Goal: Information Seeking & Learning: Compare options

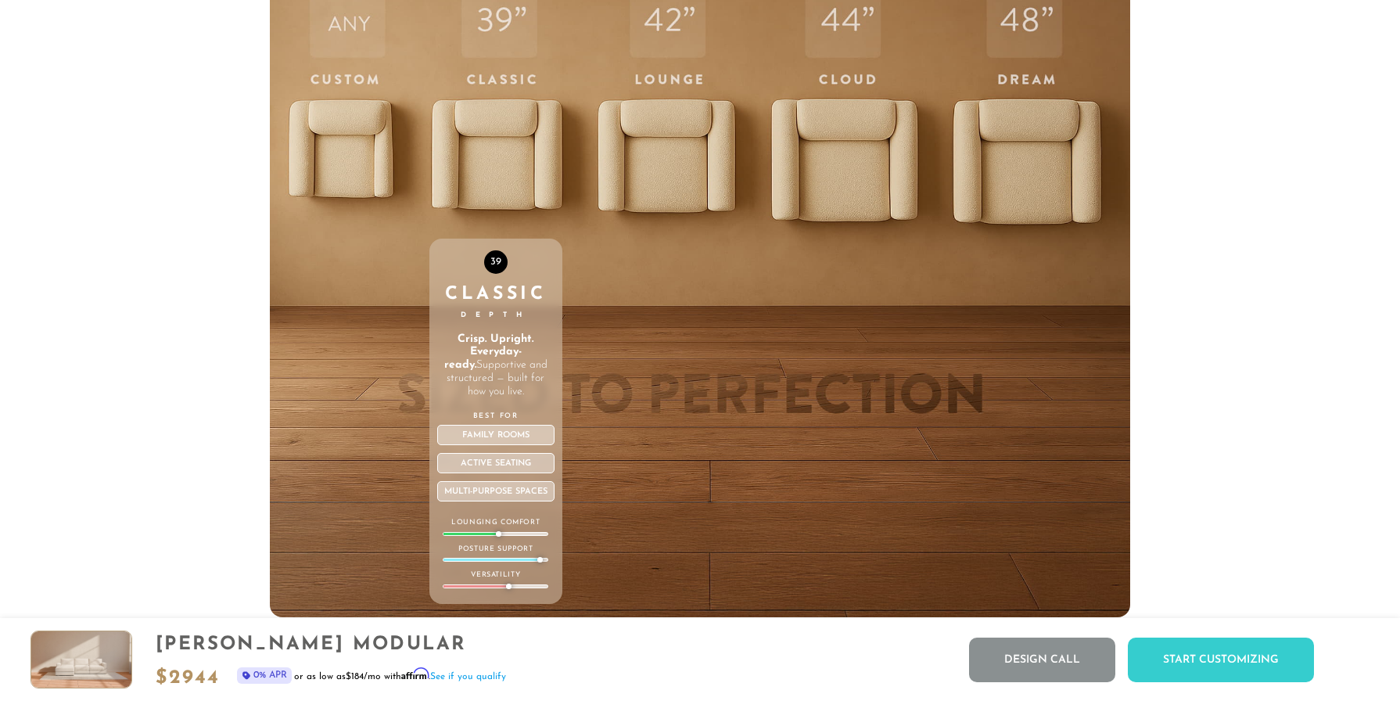
scroll to position [5645, 0]
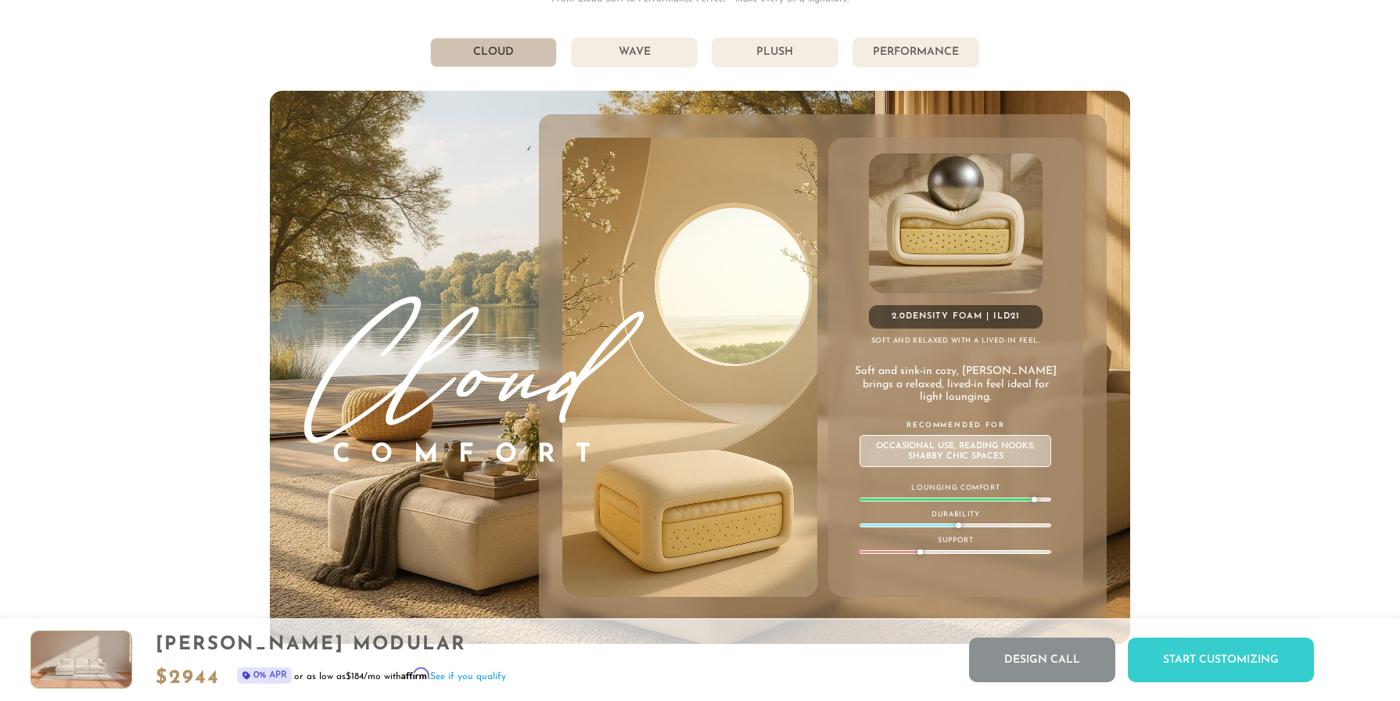
click at [769, 59] on li "Plush" at bounding box center [775, 53] width 127 height 30
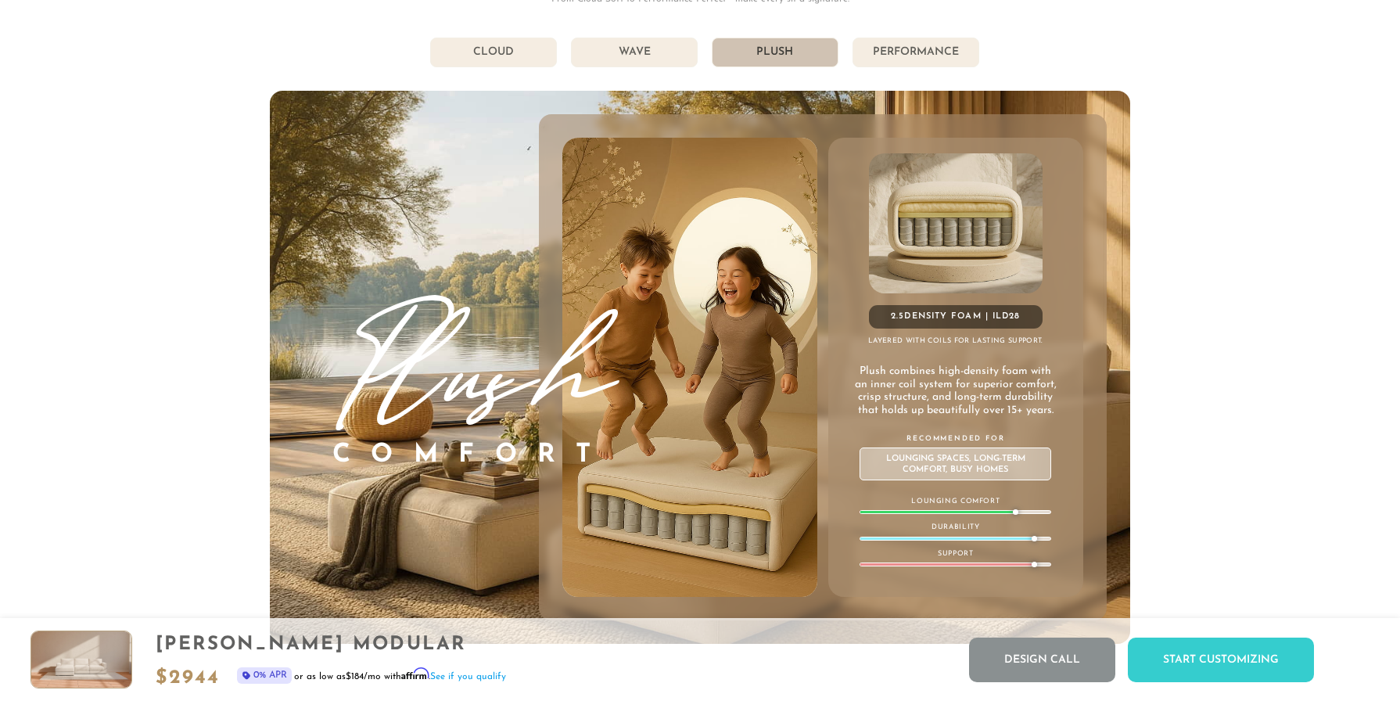
click at [637, 54] on li "Wave" at bounding box center [634, 53] width 127 height 30
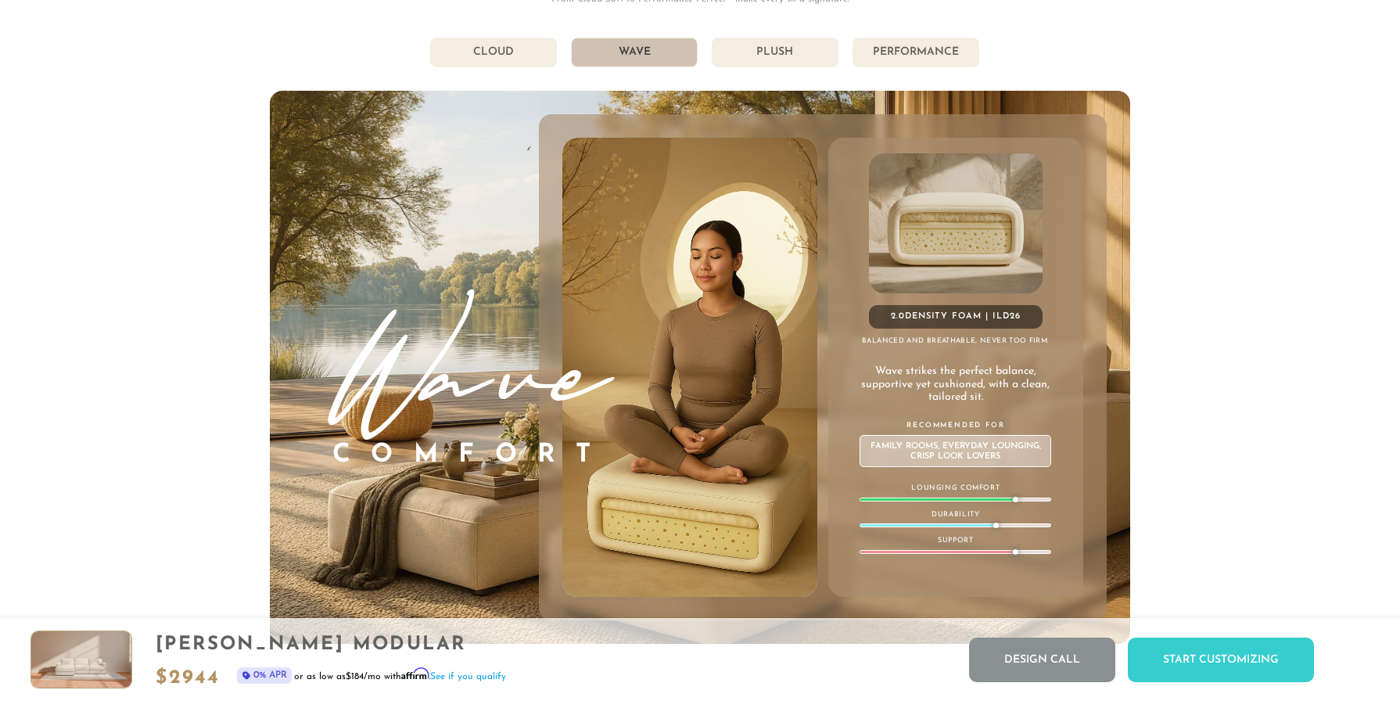
click at [519, 52] on li "Cloud" at bounding box center [493, 53] width 127 height 30
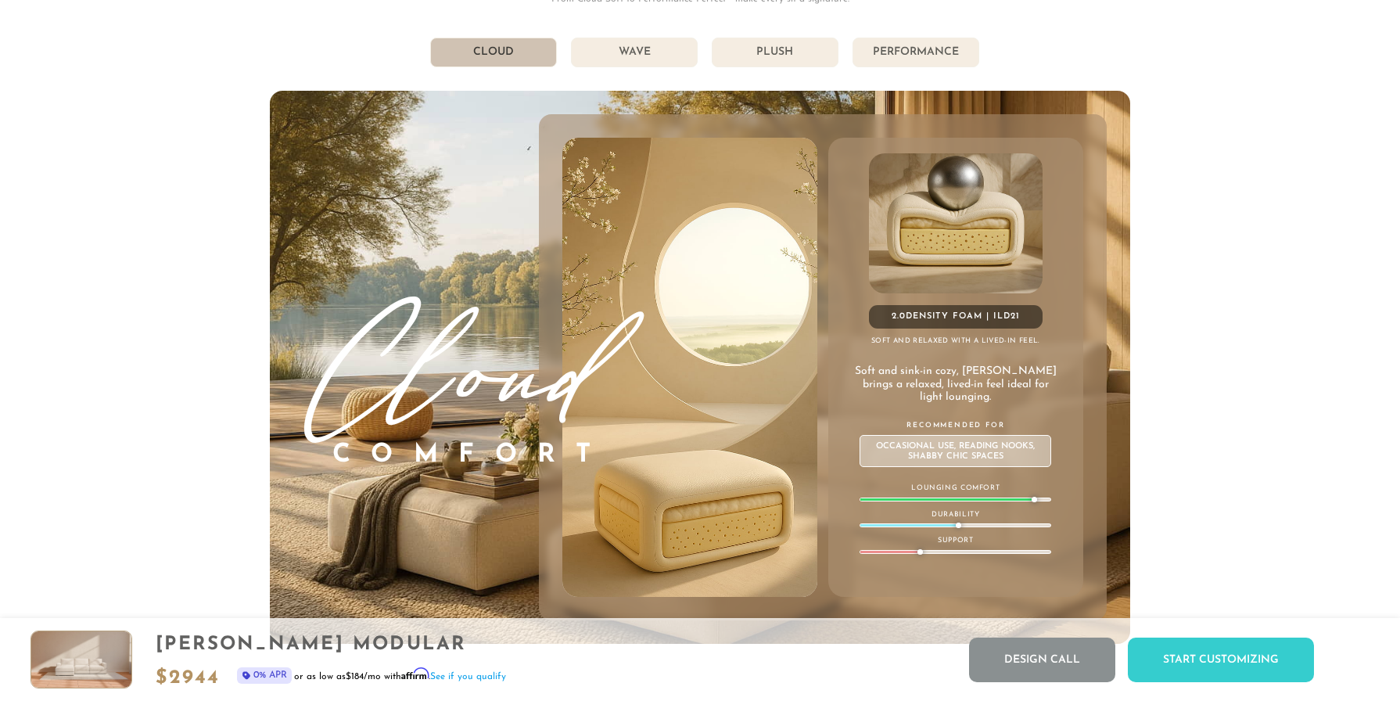
click at [634, 56] on li "Wave" at bounding box center [634, 53] width 127 height 30
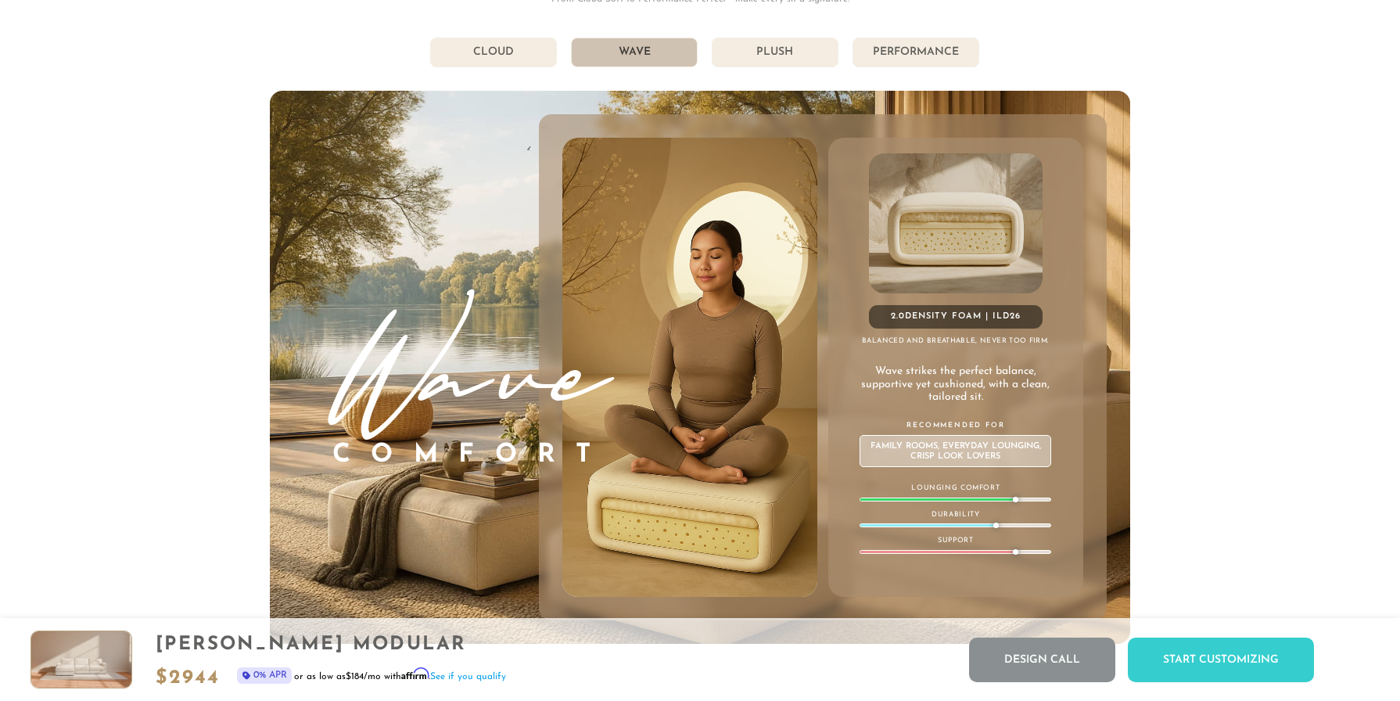
click at [767, 56] on li "Plush" at bounding box center [775, 53] width 127 height 30
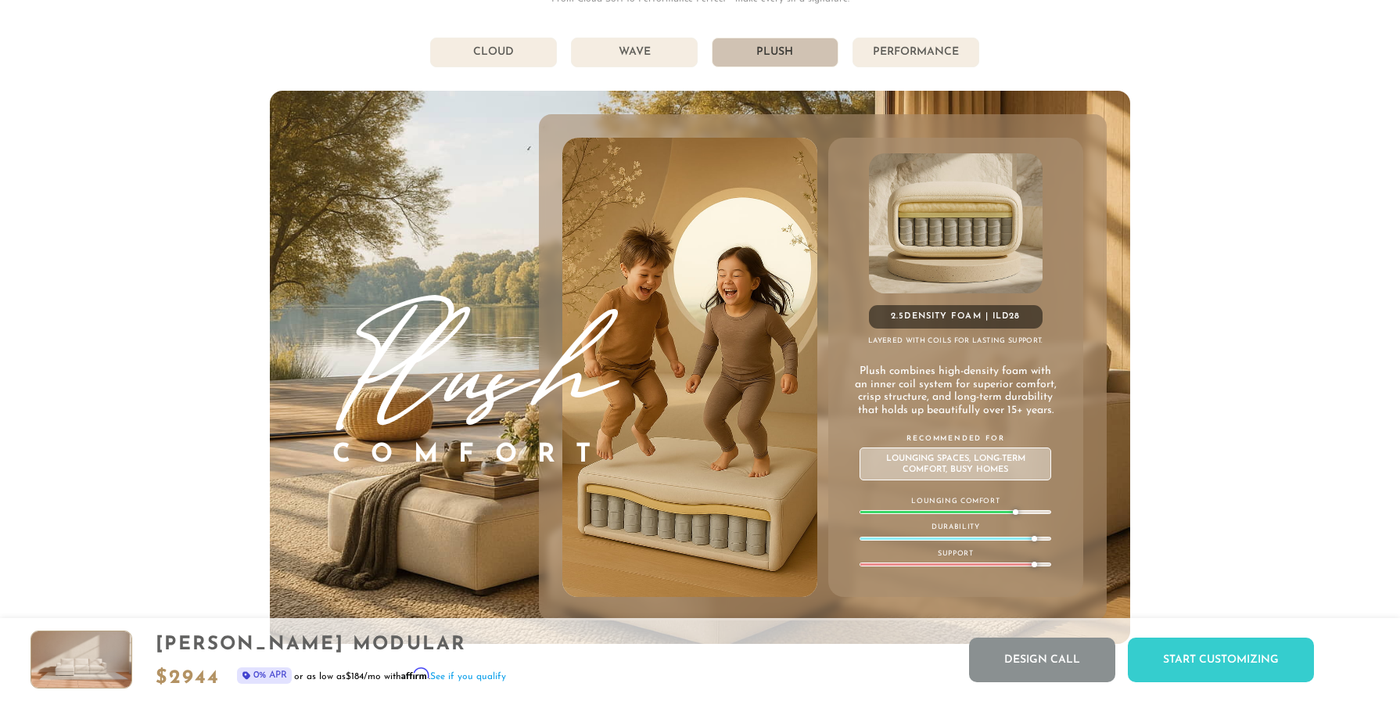
click at [677, 49] on li "Wave" at bounding box center [634, 53] width 127 height 30
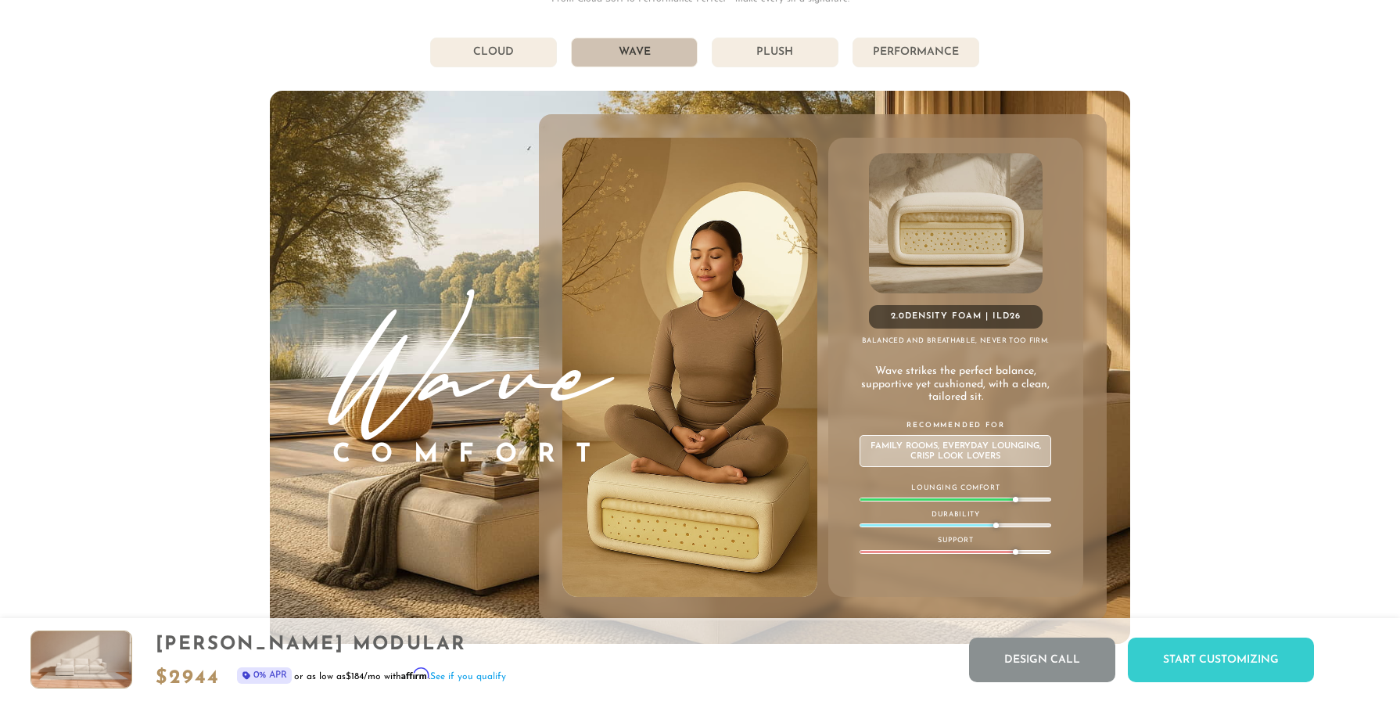
click at [753, 49] on li "Plush" at bounding box center [775, 53] width 127 height 30
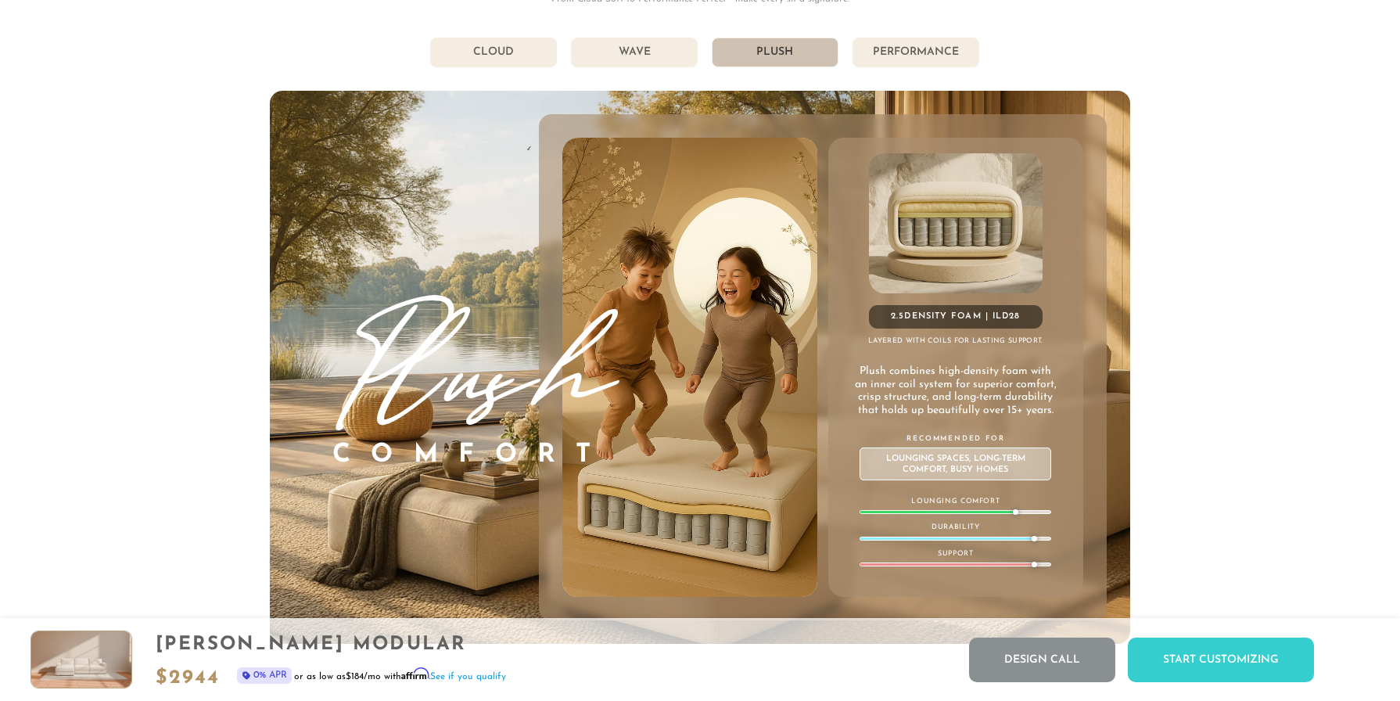
click at [901, 49] on li "Performance" at bounding box center [916, 53] width 127 height 30
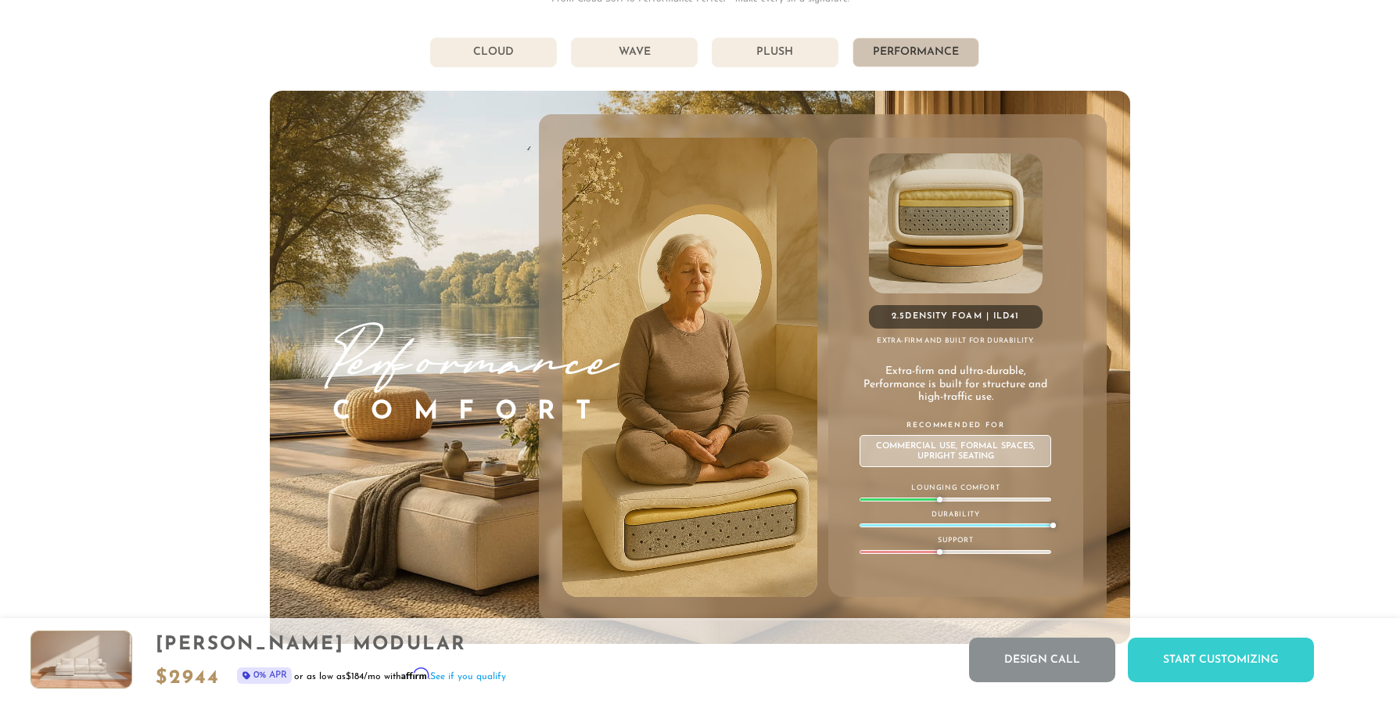
click at [814, 52] on li "Plush" at bounding box center [775, 53] width 127 height 30
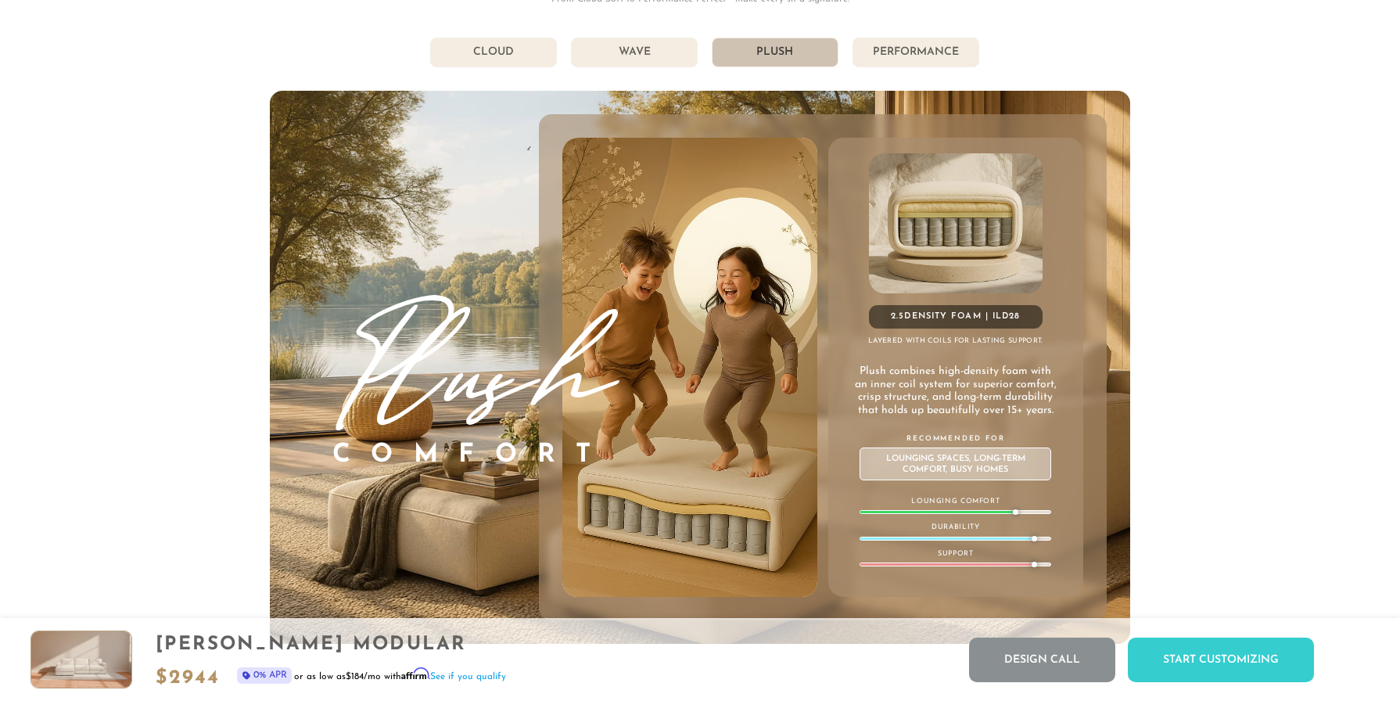
scroll to position [0, 0]
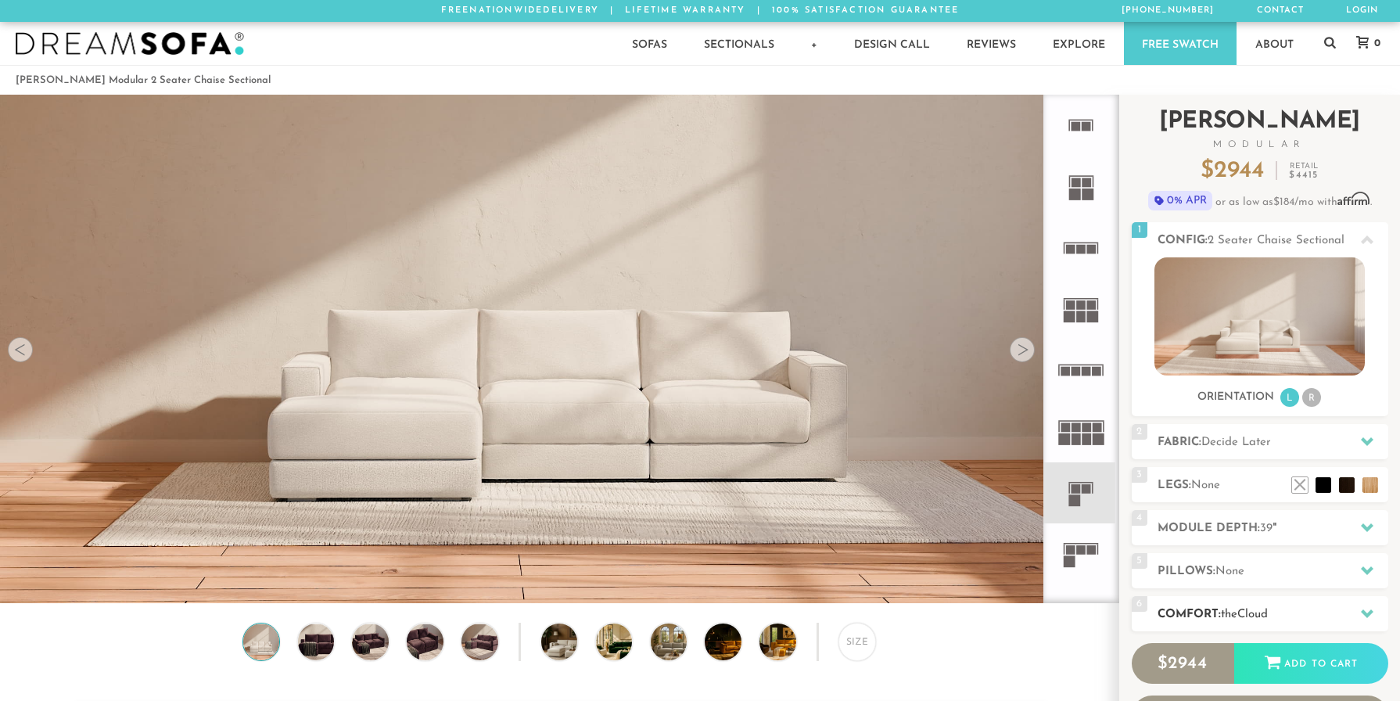
click at [1249, 616] on span "Cloud" at bounding box center [1253, 615] width 31 height 12
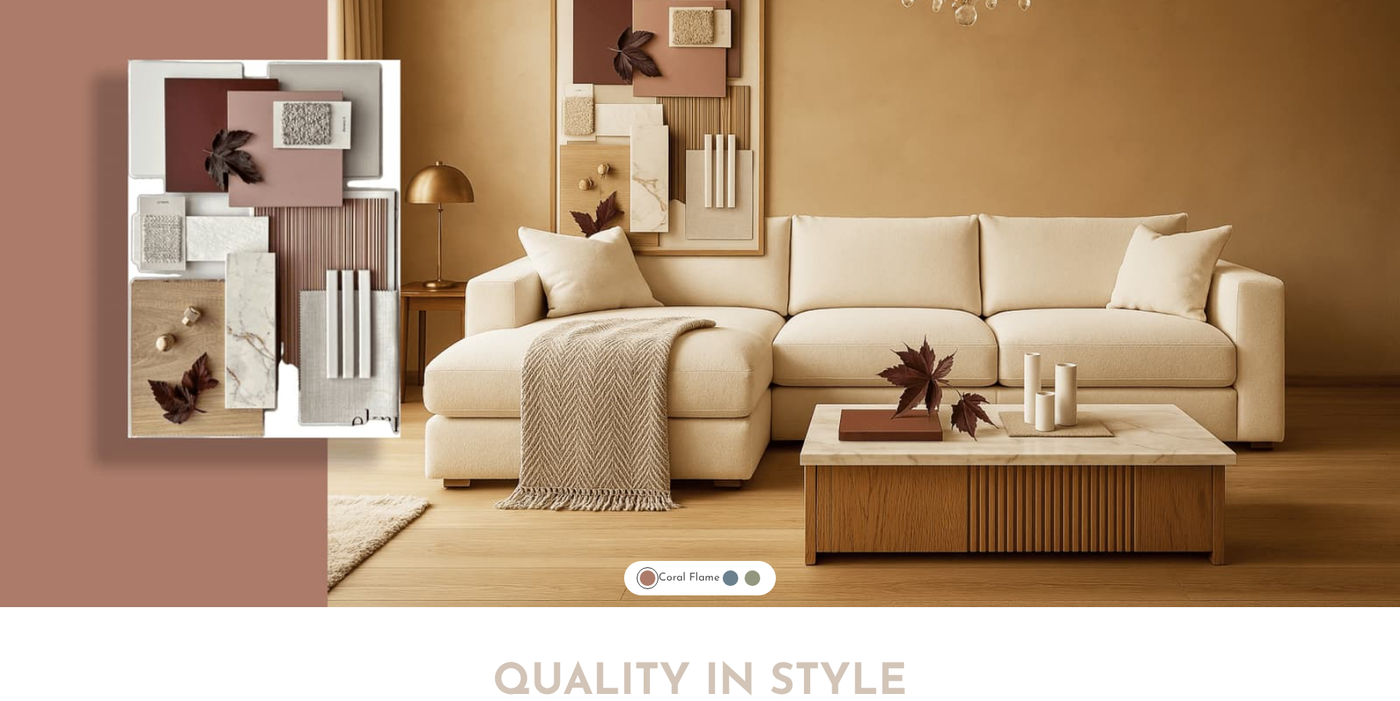
scroll to position [18020, 1400]
click at [1034, 609] on div at bounding box center [700, 252] width 1400 height 724
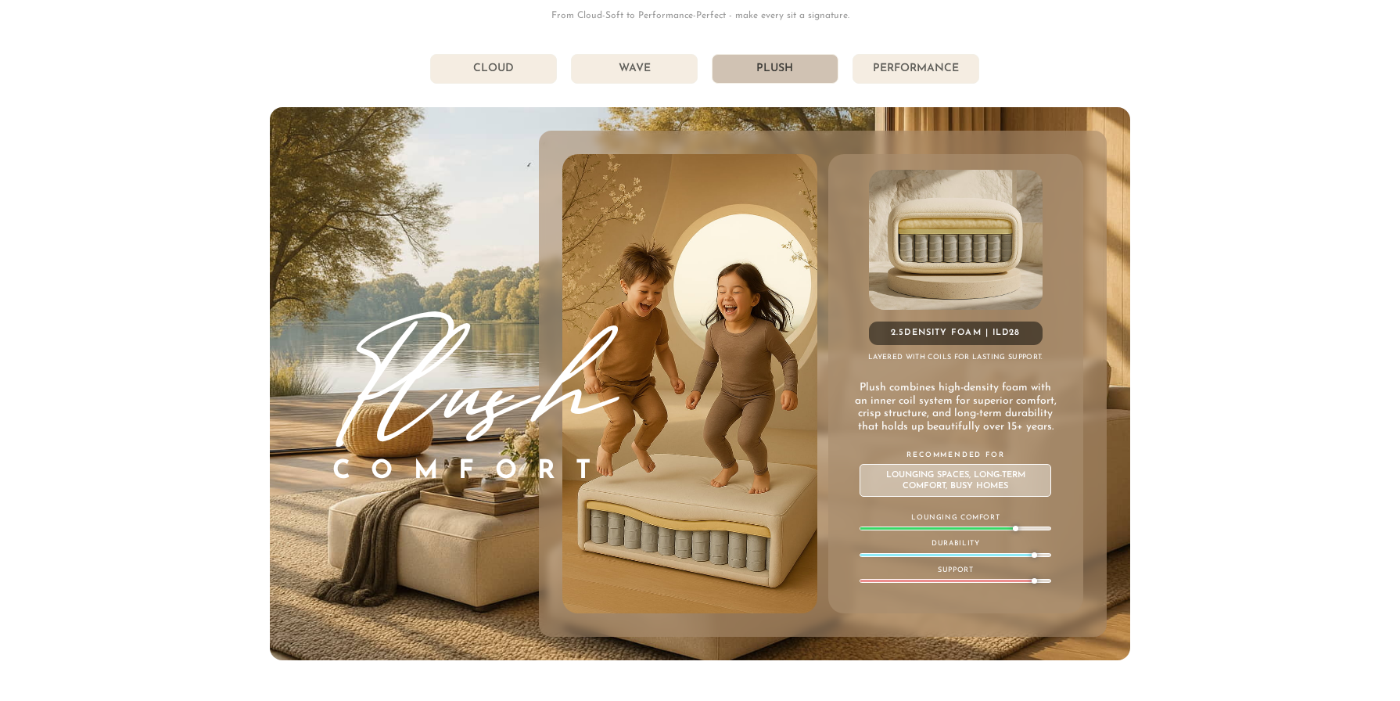
scroll to position [8747, 0]
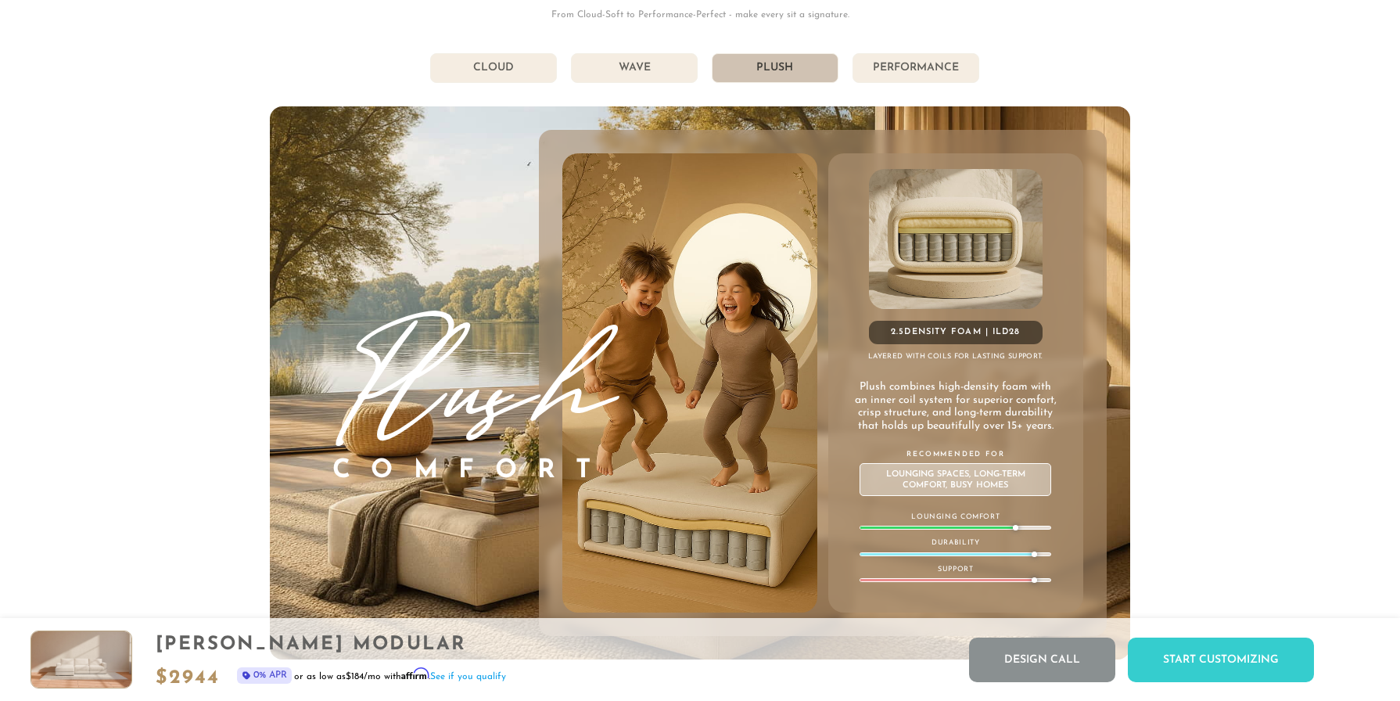
click at [640, 67] on li "Wave" at bounding box center [634, 68] width 127 height 30
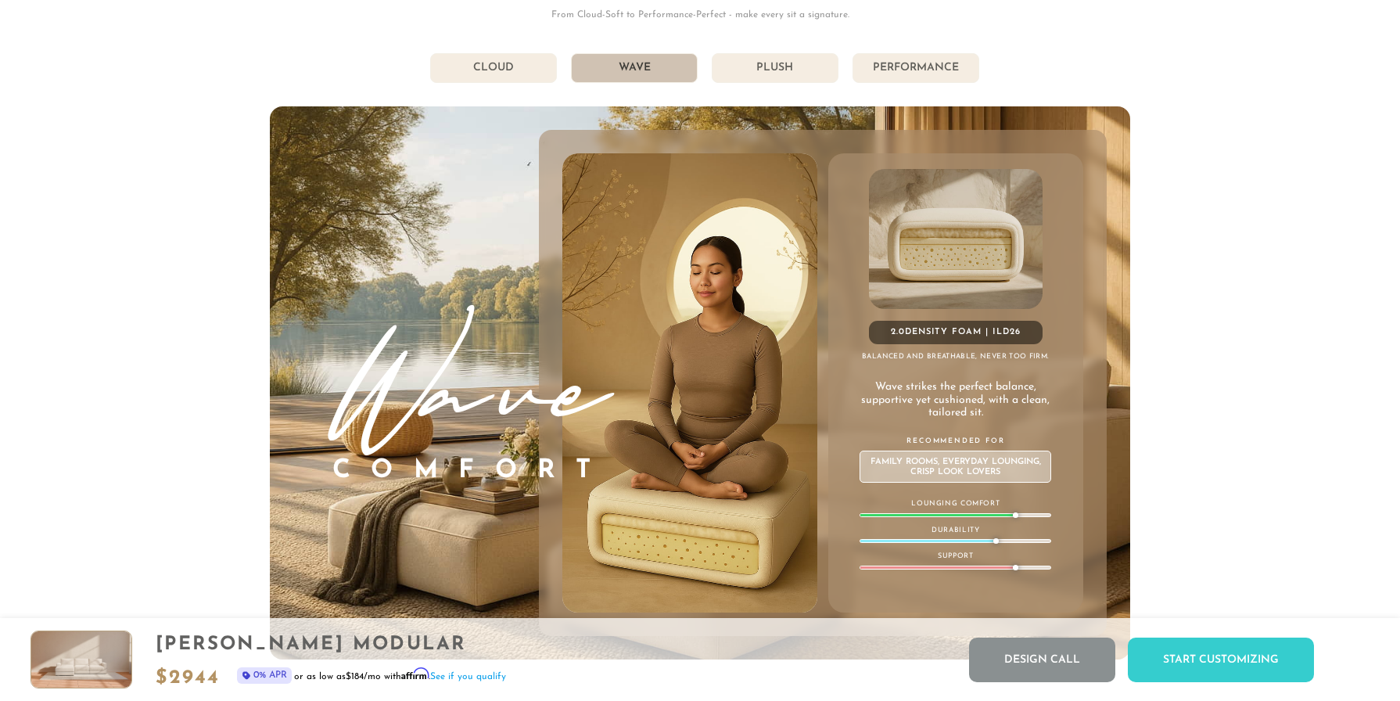
click at [752, 69] on li "Plush" at bounding box center [775, 68] width 127 height 30
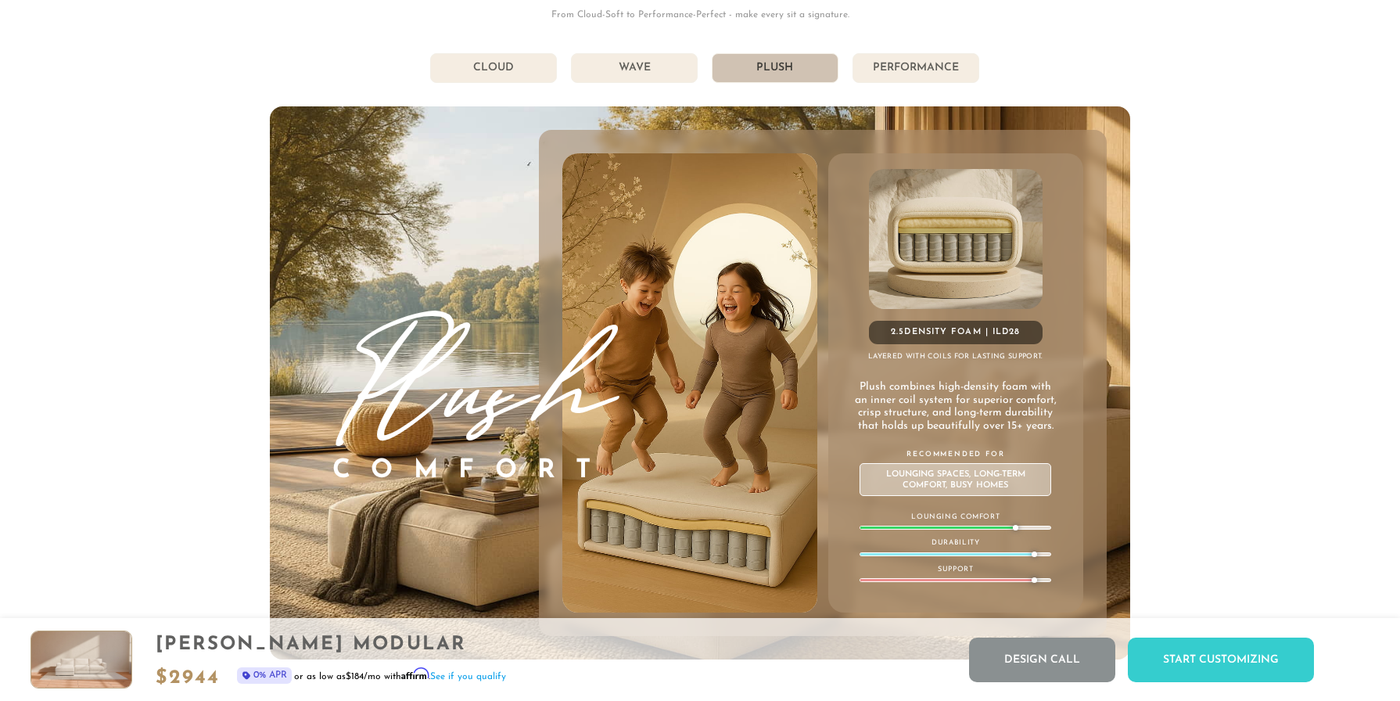
click at [676, 73] on li "Wave" at bounding box center [634, 68] width 127 height 30
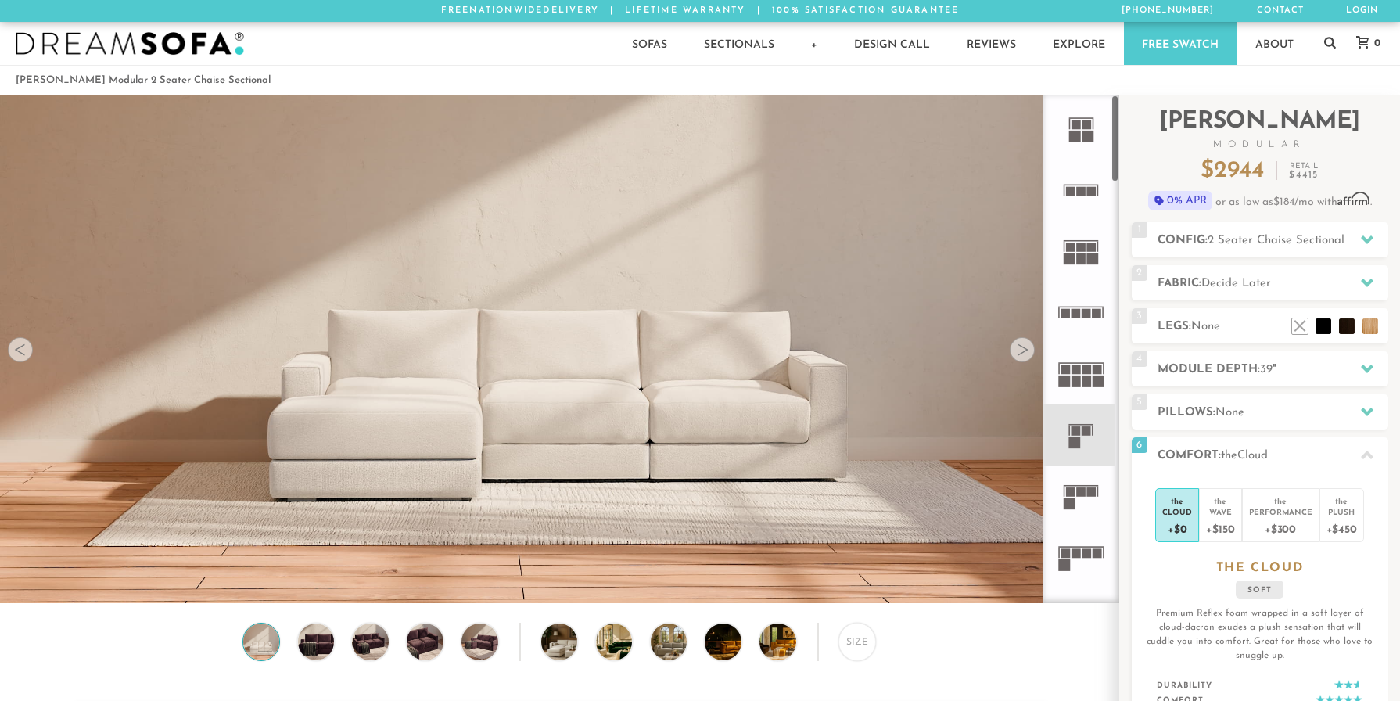
scroll to position [0, 0]
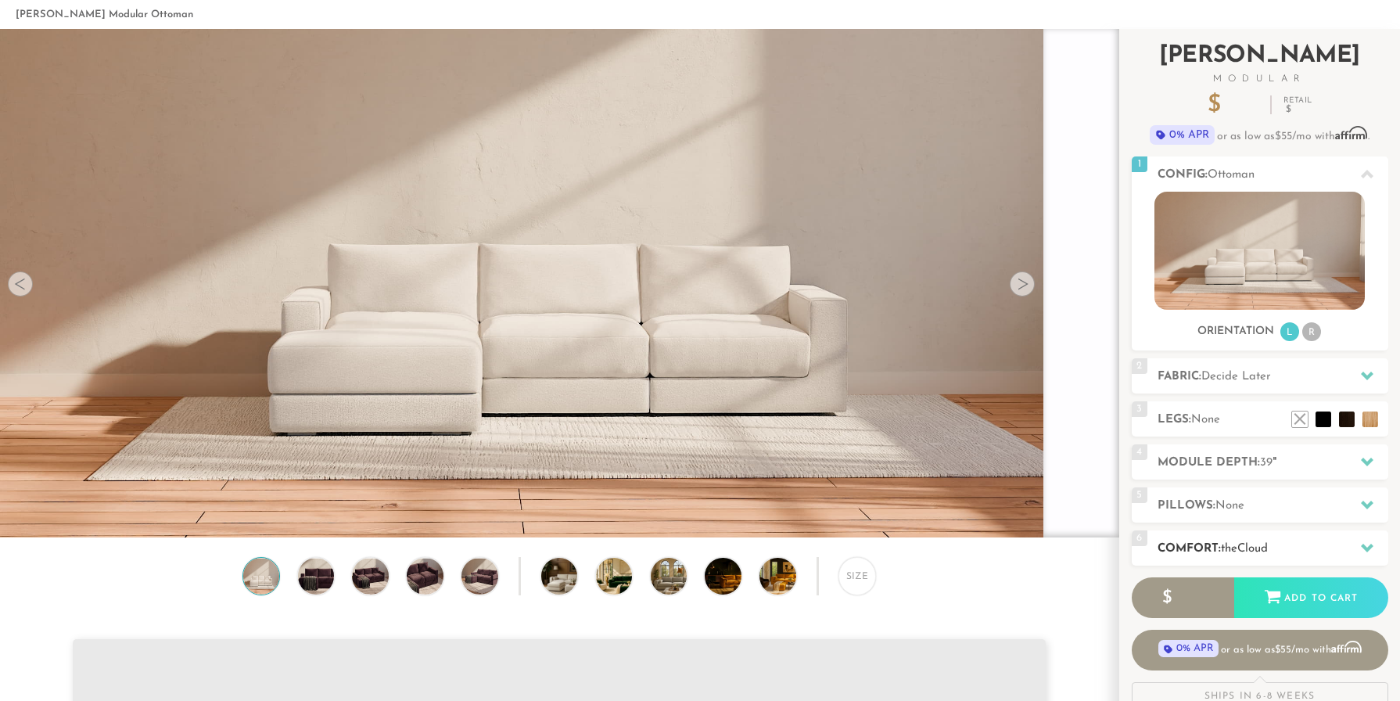
scroll to position [51, 0]
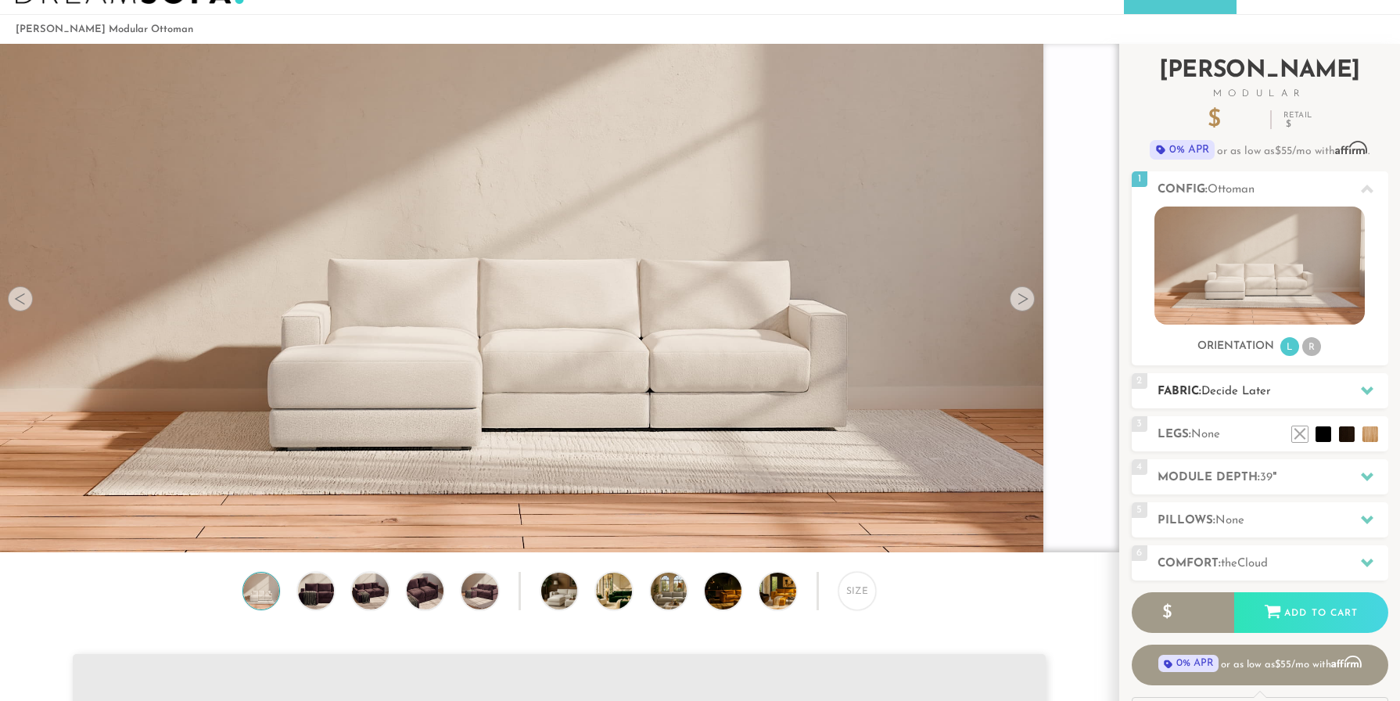
click at [1247, 393] on span "Decide Later" at bounding box center [1237, 392] width 70 height 12
click at [1370, 386] on icon at bounding box center [1367, 390] width 13 height 9
click at [1315, 339] on li "R" at bounding box center [1311, 346] width 19 height 19
click at [1314, 348] on li "R" at bounding box center [1311, 346] width 19 height 19
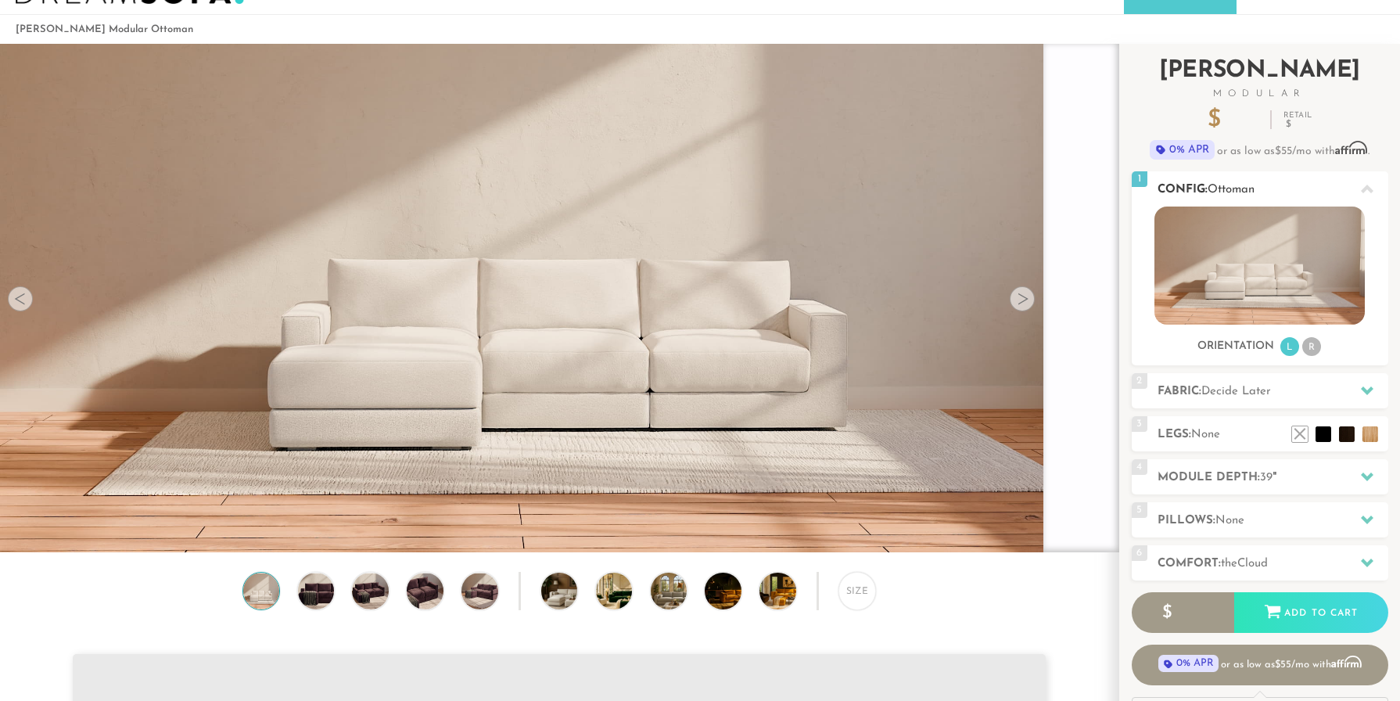
scroll to position [0, 0]
